Goal: Transaction & Acquisition: Purchase product/service

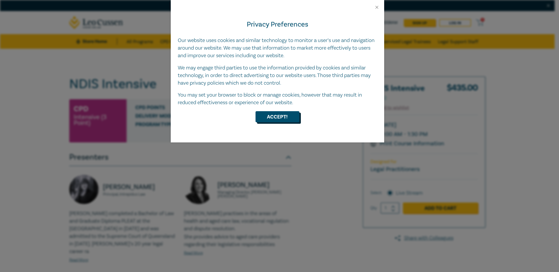
click at [279, 115] on button "Accept!" at bounding box center [277, 116] width 44 height 11
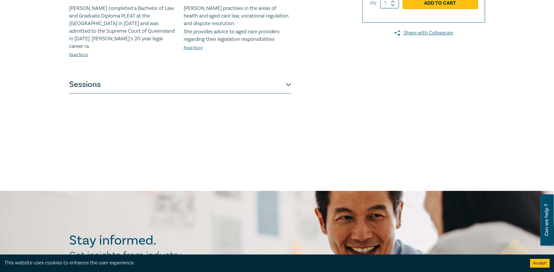
scroll to position [150, 0]
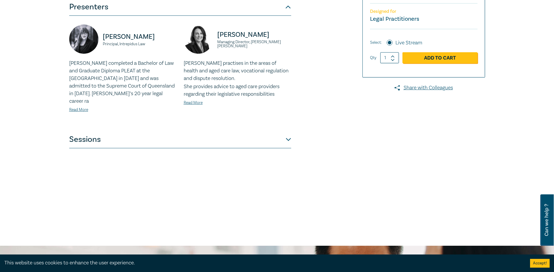
click at [287, 133] on button "Sessions" at bounding box center [180, 140] width 222 height 18
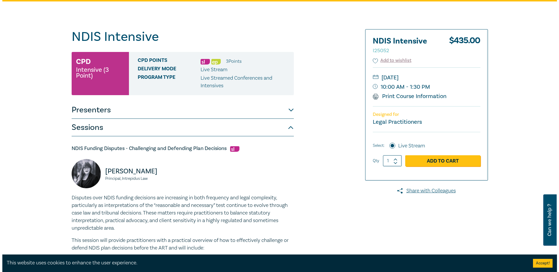
scroll to position [34, 0]
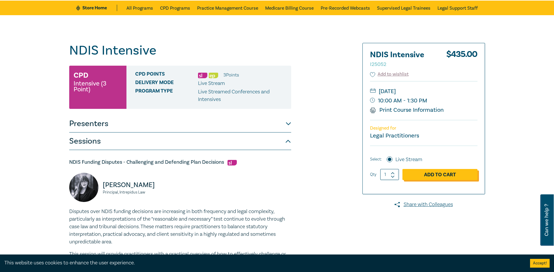
click at [455, 174] on link "Add to Cart" at bounding box center [440, 174] width 75 height 11
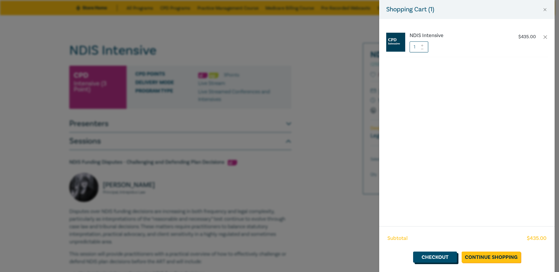
click at [442, 258] on link "Checkout" at bounding box center [435, 257] width 44 height 11
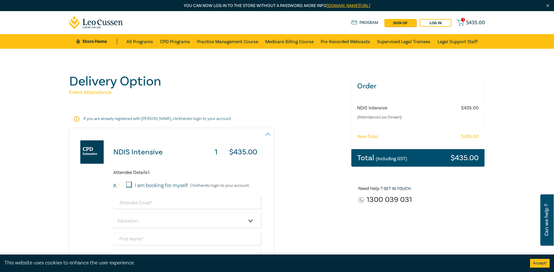
click at [539, 264] on button "Accept!" at bounding box center [540, 263] width 20 height 9
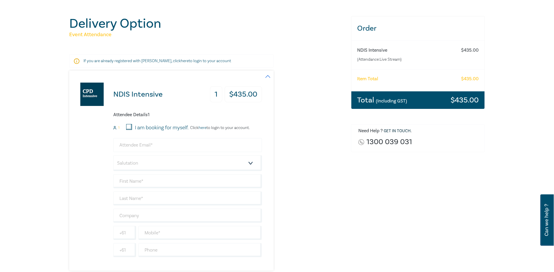
scroll to position [58, 0]
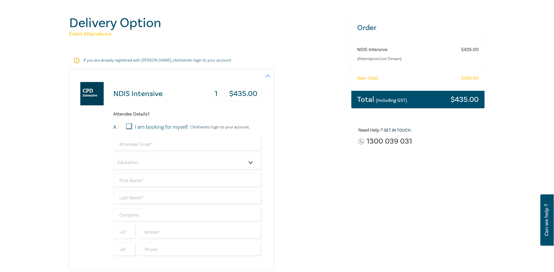
click at [129, 125] on input "I am booking for myself." at bounding box center [129, 127] width 6 height 6
checkbox input "true"
click at [144, 143] on input "email" at bounding box center [187, 145] width 149 height 14
type input "[EMAIL_ADDRESS][DOMAIN_NAME]"
type input "[PERSON_NAME]"
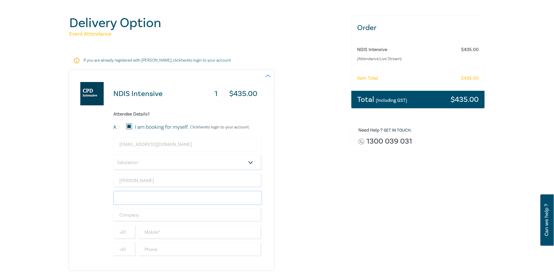
type input "[PERSON_NAME]"
type input "Scope [GEOGRAPHIC_DATA]"
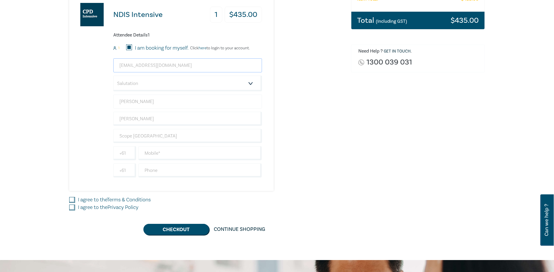
scroll to position [146, 0]
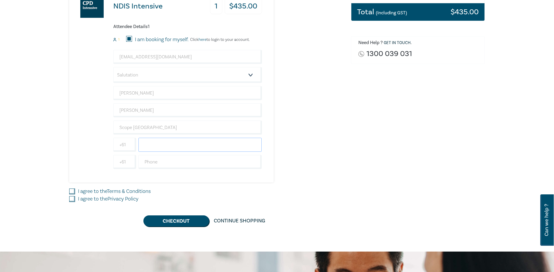
click at [160, 145] on input "text" at bounding box center [200, 145] width 124 height 14
type input "0417039777"
click at [74, 190] on input "I agree to the Terms & Conditions" at bounding box center [72, 192] width 6 height 6
checkbox input "true"
click at [71, 199] on input "I agree to the Privacy Policy" at bounding box center [72, 199] width 6 height 6
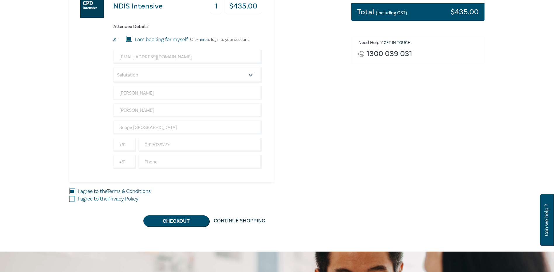
checkbox input "true"
click at [176, 220] on button "Checkout" at bounding box center [176, 221] width 66 height 11
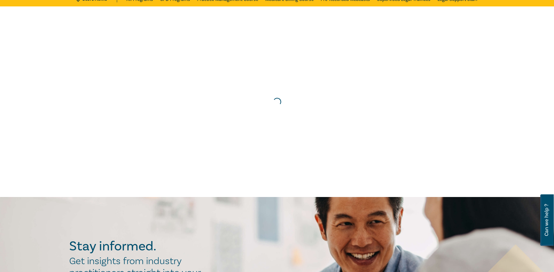
scroll to position [0, 0]
